Goal: Use online tool/utility: Utilize a website feature to perform a specific function

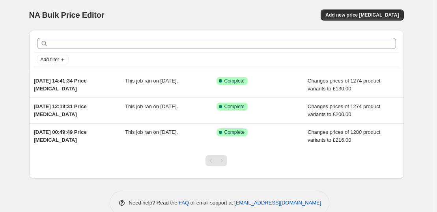
click at [332, 12] on div "Add new price [MEDICAL_DATA]" at bounding box center [310, 14] width 188 height 11
click at [352, 11] on button "Add new price [MEDICAL_DATA]" at bounding box center [362, 14] width 83 height 11
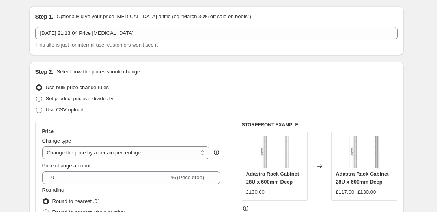
scroll to position [26, 0]
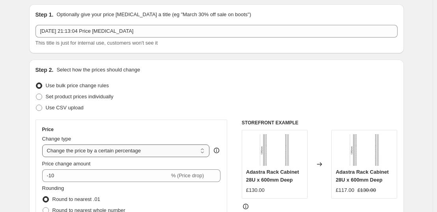
click at [89, 153] on select "Change the price to a certain amount Change the price by a certain amount Chang…" at bounding box center [126, 150] width 168 height 13
select select "to"
click at [44, 144] on select "Change the price to a certain amount Change the price by a certain amount Chang…" at bounding box center [126, 150] width 168 height 13
type input "80.00"
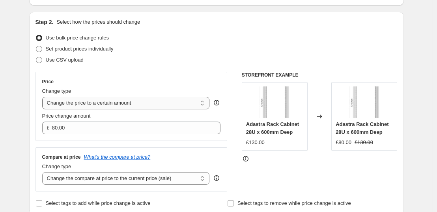
scroll to position [76, 0]
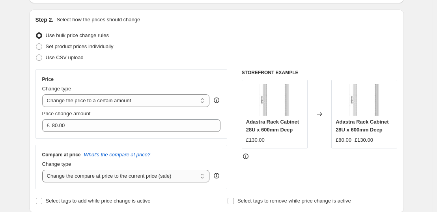
click at [94, 179] on select "Change the compare at price to the current price (sale) Change the compare at p…" at bounding box center [126, 176] width 168 height 13
select select "remove"
click at [44, 170] on select "Change the compare at price to the current price (sale) Change the compare at p…" at bounding box center [126, 176] width 168 height 13
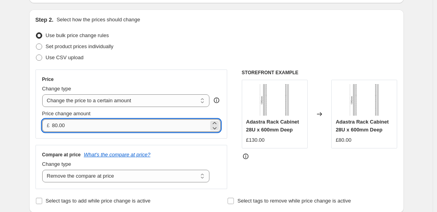
click at [93, 125] on input "80.00" at bounding box center [130, 125] width 157 height 13
type input "1"
click at [93, 125] on input "130.03" at bounding box center [130, 125] width 157 height 13
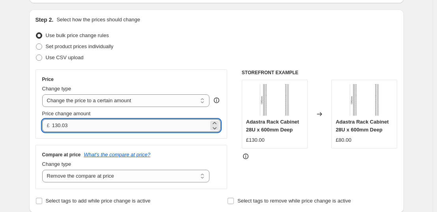
click at [93, 125] on input "130.03" at bounding box center [130, 125] width 157 height 13
type input "1"
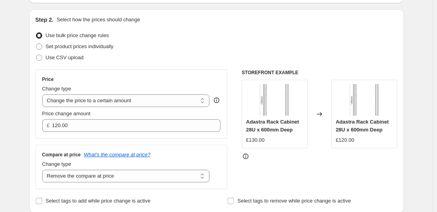
click at [100, 145] on div "Compare at price What's the compare at price? Change type Change the compare at…" at bounding box center [131, 167] width 192 height 44
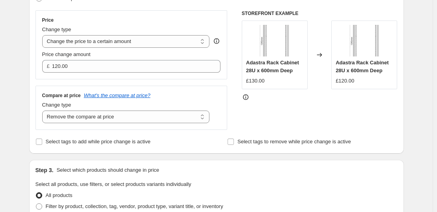
scroll to position [128, 0]
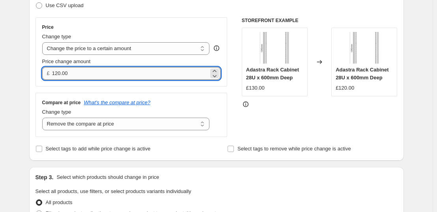
click at [73, 71] on input "120.00" at bounding box center [130, 73] width 157 height 13
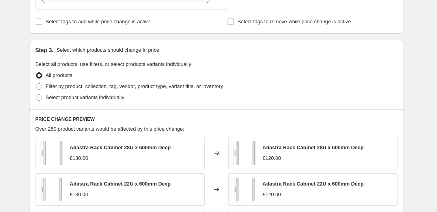
scroll to position [272, 0]
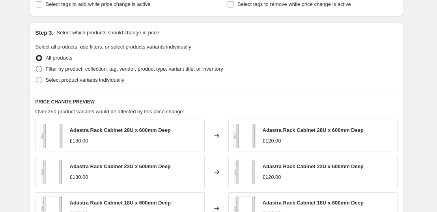
type input "140.00"
click at [102, 68] on span "Filter by product, collection, tag, vendor, product type, variant title, or inv…" at bounding box center [134, 69] width 177 height 6
click at [36, 66] on input "Filter by product, collection, tag, vendor, product type, variant title, or inv…" at bounding box center [36, 66] width 0 height 0
radio input "true"
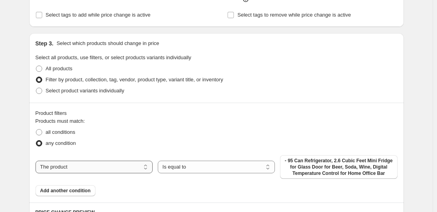
click at [102, 160] on select "The product The product's collection The product's tag The product's vendor The…" at bounding box center [93, 166] width 117 height 13
select select "collection"
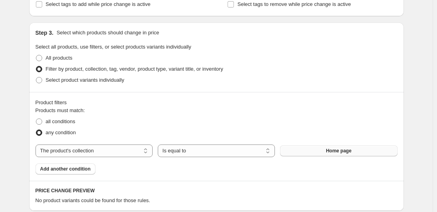
click at [311, 147] on button "Home page" at bounding box center [338, 150] width 117 height 11
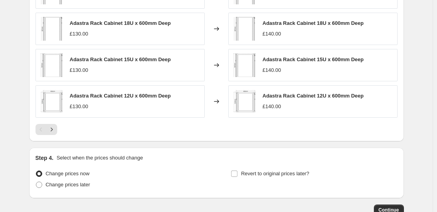
scroll to position [592, 0]
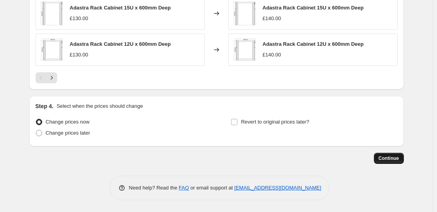
click at [386, 156] on span "Continue" at bounding box center [388, 158] width 21 height 6
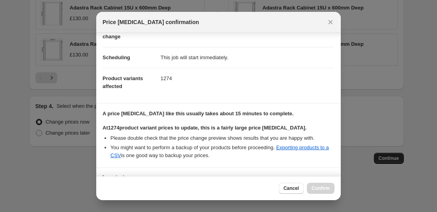
scroll to position [115, 0]
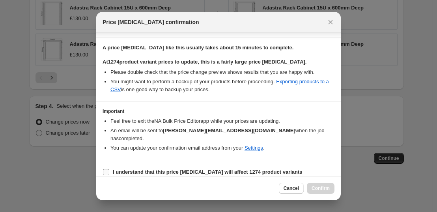
click at [195, 169] on b "I understand that this price [MEDICAL_DATA] will affect 1274 product variants" at bounding box center [208, 172] width 190 height 6
click at [109, 169] on input "I understand that this price [MEDICAL_DATA] will affect 1274 product variants" at bounding box center [106, 172] width 6 height 6
checkbox input "true"
click at [318, 185] on button "Confirm" at bounding box center [321, 188] width 28 height 11
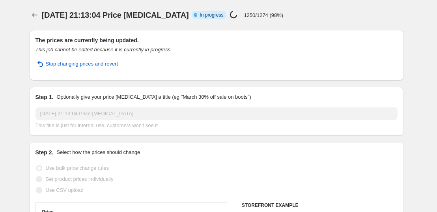
select select "remove"
select select "collection"
